Goal: Transaction & Acquisition: Purchase product/service

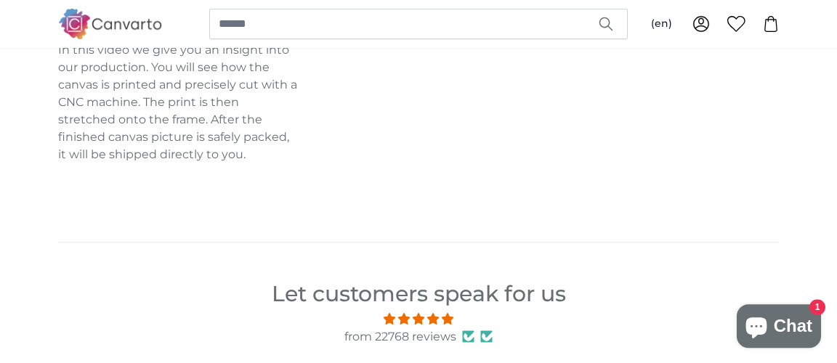
scroll to position [380, 0]
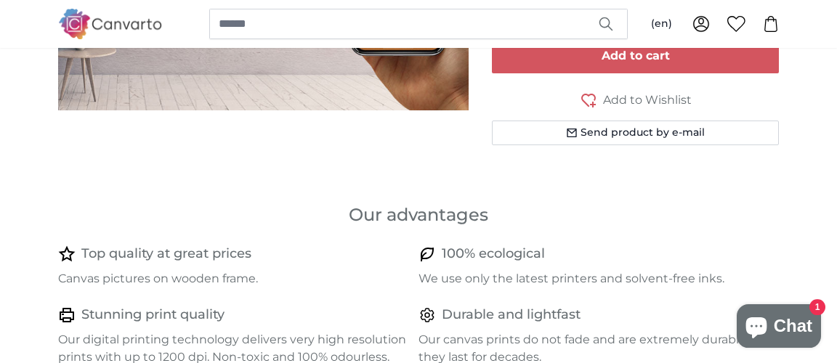
drag, startPoint x: 832, startPoint y: 28, endPoint x: 818, endPoint y: 11, distance: 21.7
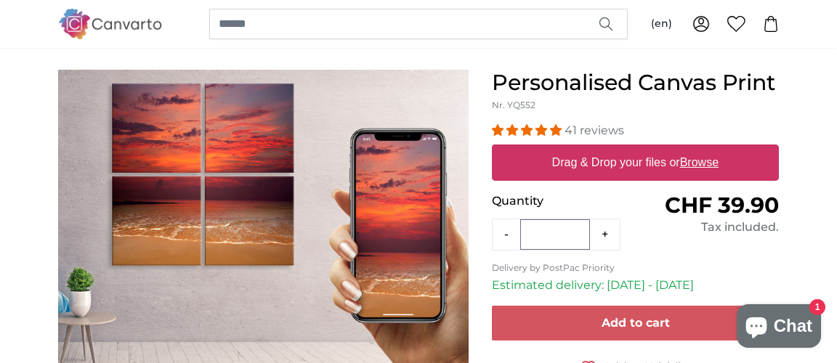
scroll to position [98, 0]
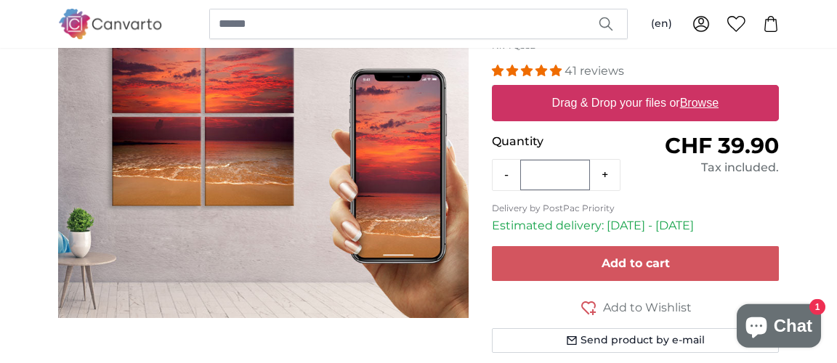
scroll to position [175, 0]
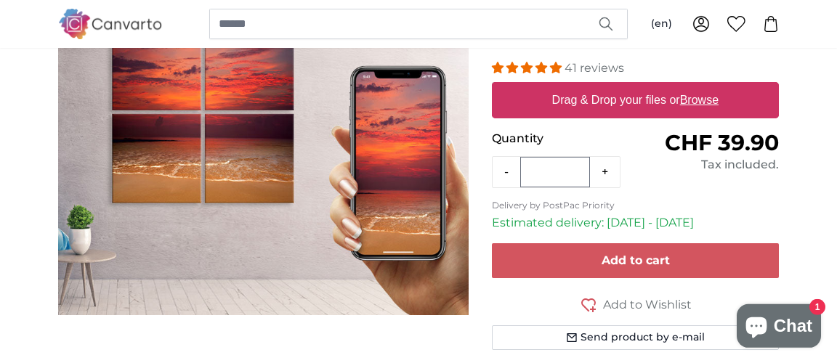
click at [667, 97] on label "Drag & Drop your files or Browse" at bounding box center [635, 100] width 178 height 29
click at [667, 86] on input "Drag & Drop your files or Browse" at bounding box center [635, 84] width 287 height 4
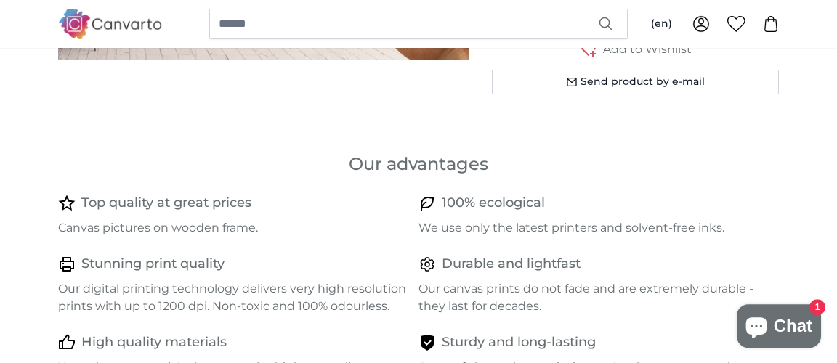
scroll to position [624, 0]
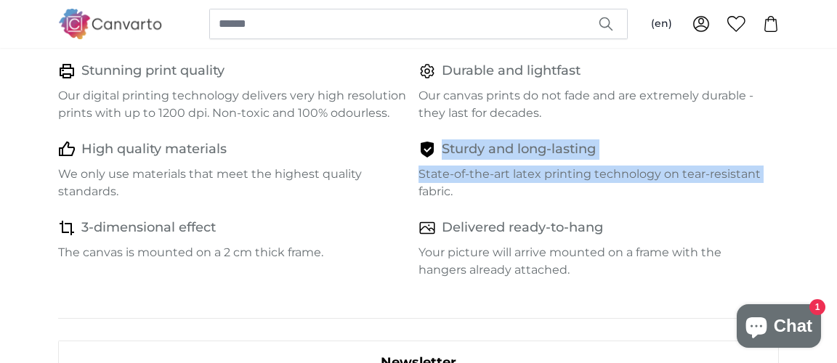
drag, startPoint x: 836, startPoint y: 54, endPoint x: 827, endPoint y: 167, distance: 113.0
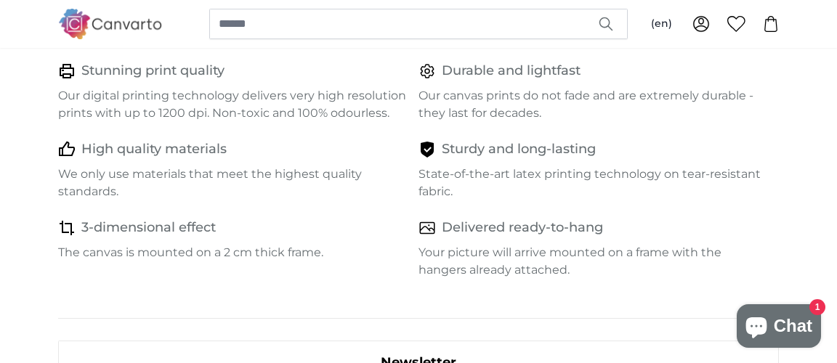
click at [786, 128] on div "Our advantages Top quality at great prices Canvas pictures on wooden frame. 100…" at bounding box center [419, 127] width 744 height 337
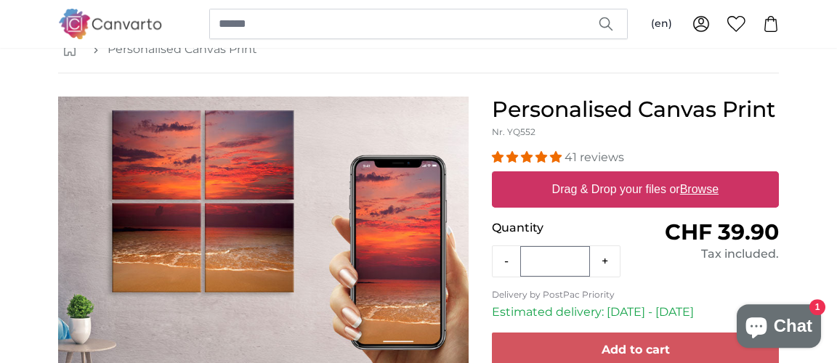
scroll to position [0, 0]
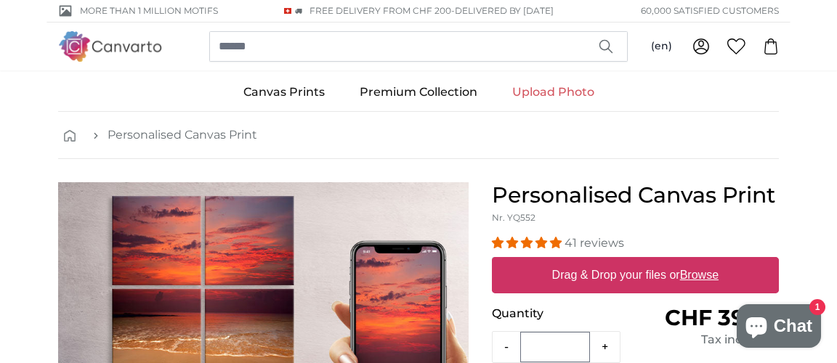
click at [553, 87] on link "Upload Photo" at bounding box center [553, 92] width 117 height 38
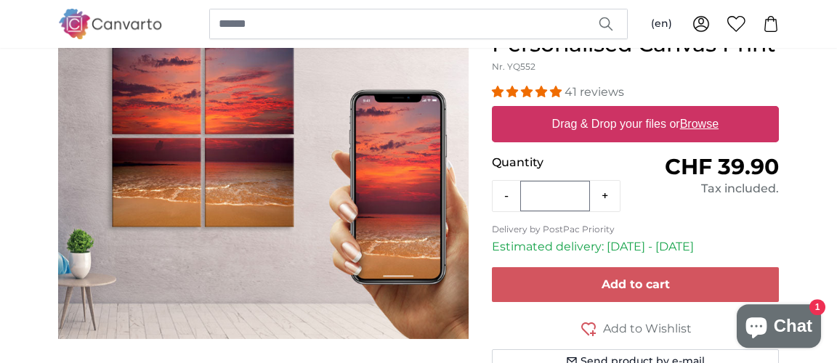
scroll to position [142, 0]
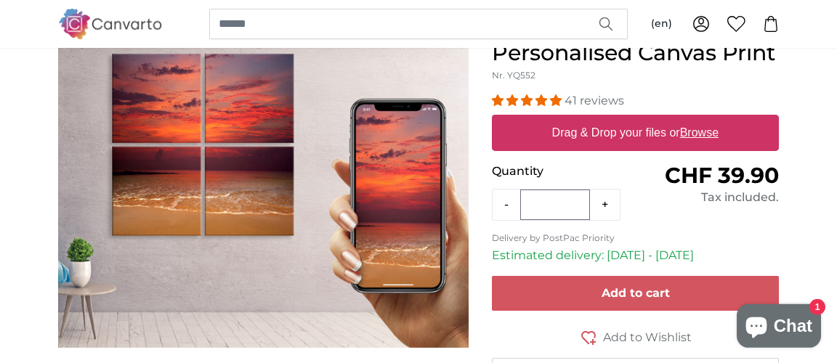
click at [548, 99] on span "4.98 stars" at bounding box center [543, 100] width 15 height 12
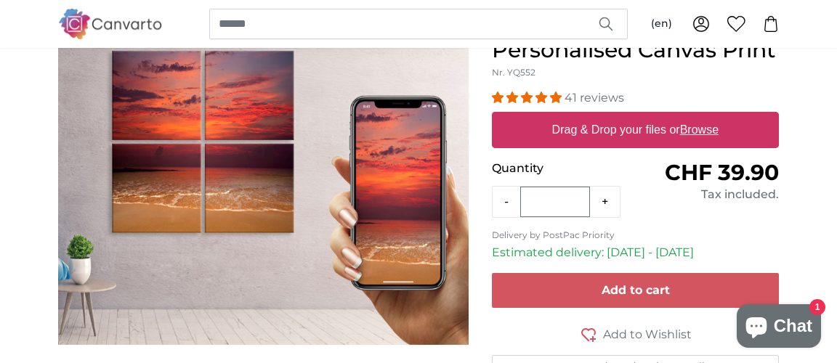
scroll to position [148, 0]
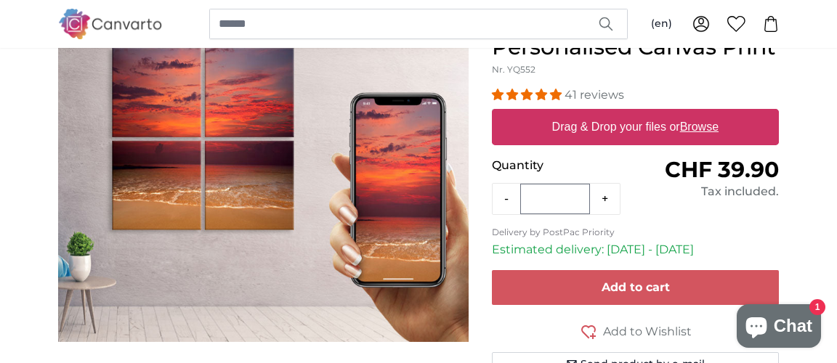
click at [666, 123] on label "Drag & Drop your files or Browse" at bounding box center [635, 127] width 178 height 29
click at [666, 113] on input "Drag & Drop your files or Browse" at bounding box center [635, 111] width 287 height 4
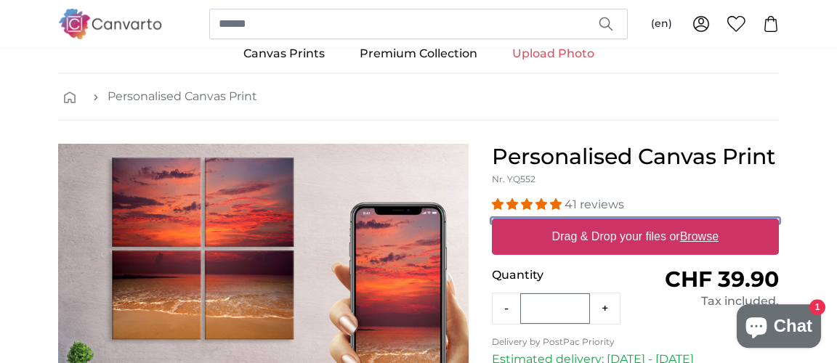
scroll to position [50, 0]
